Goal: Use online tool/utility: Utilize a website feature to perform a specific function

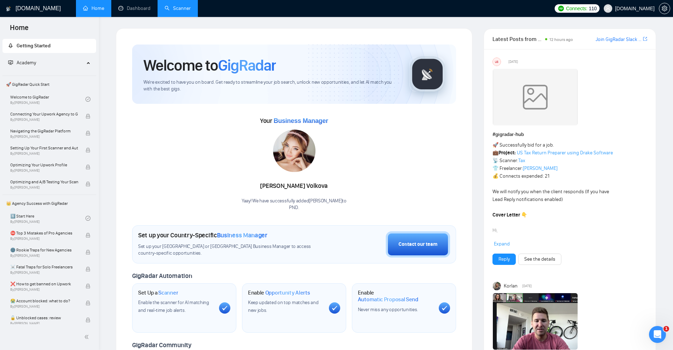
click at [174, 5] on link "Scanner" at bounding box center [178, 8] width 26 height 6
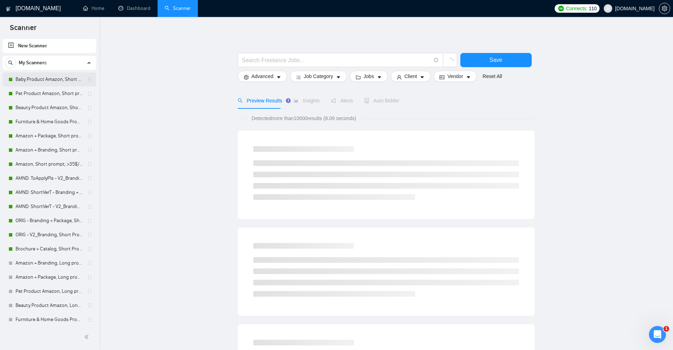
drag, startPoint x: 52, startPoint y: 78, endPoint x: 65, endPoint y: 83, distance: 13.6
click at [52, 78] on link "Baby Product Amazon, Short prompt, >35$/h, no agency" at bounding box center [49, 79] width 67 height 14
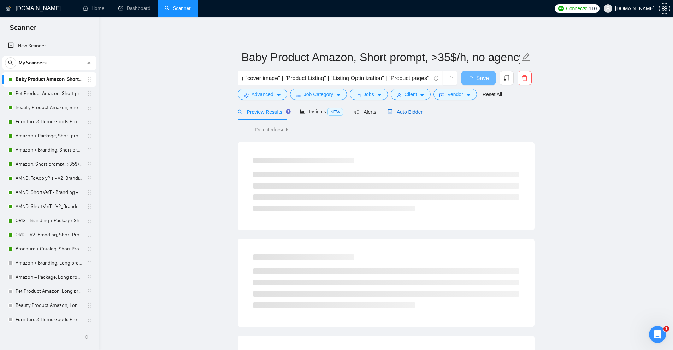
click at [392, 109] on span "Auto Bidder" at bounding box center [405, 112] width 35 height 6
